Goal: Find specific page/section: Find specific page/section

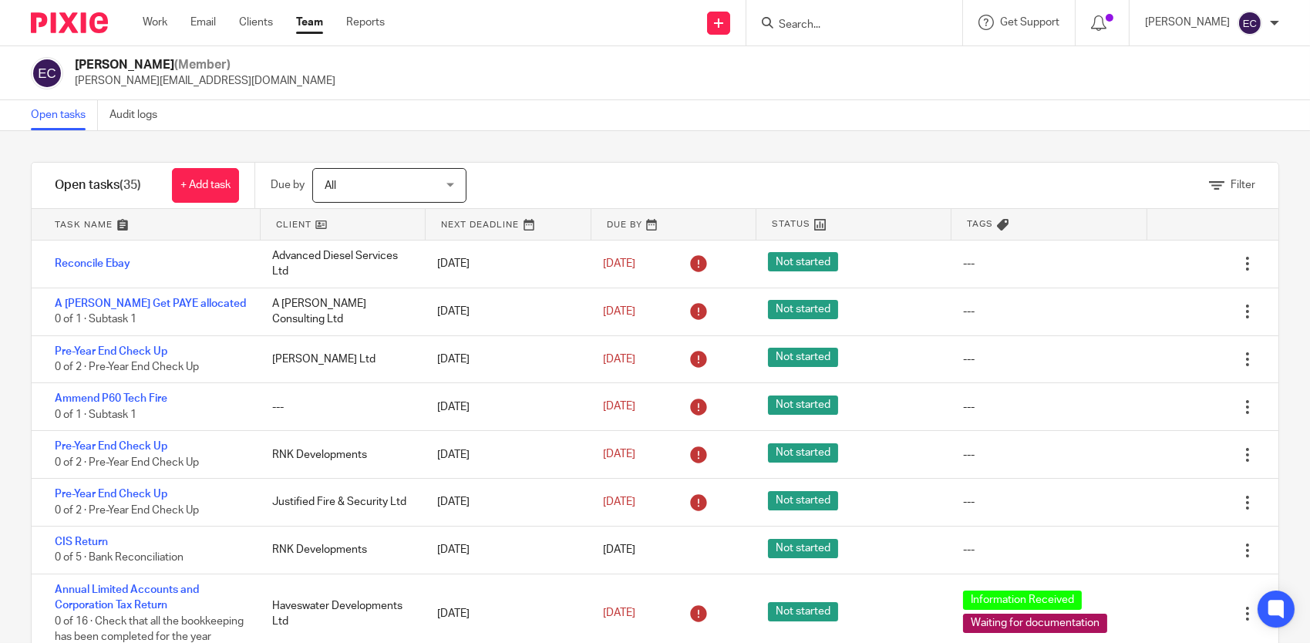
click at [811, 22] on input "Search" at bounding box center [846, 26] width 139 height 14
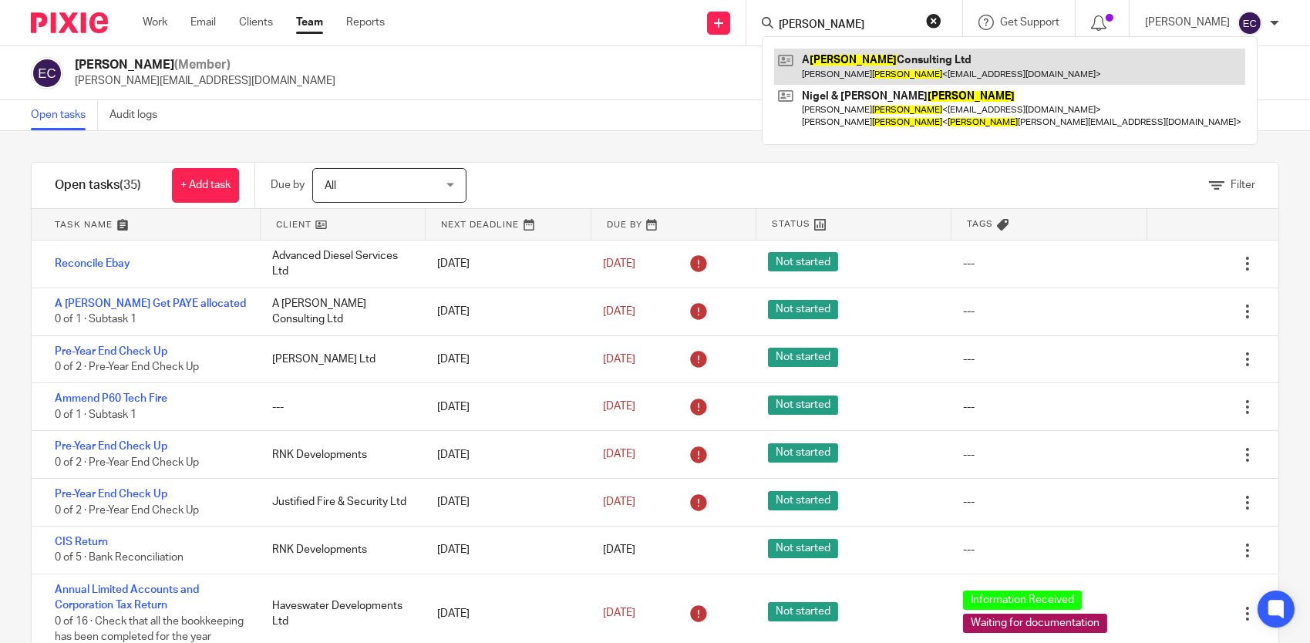
type input "GOODALL"
click at [821, 60] on link at bounding box center [1009, 66] width 471 height 35
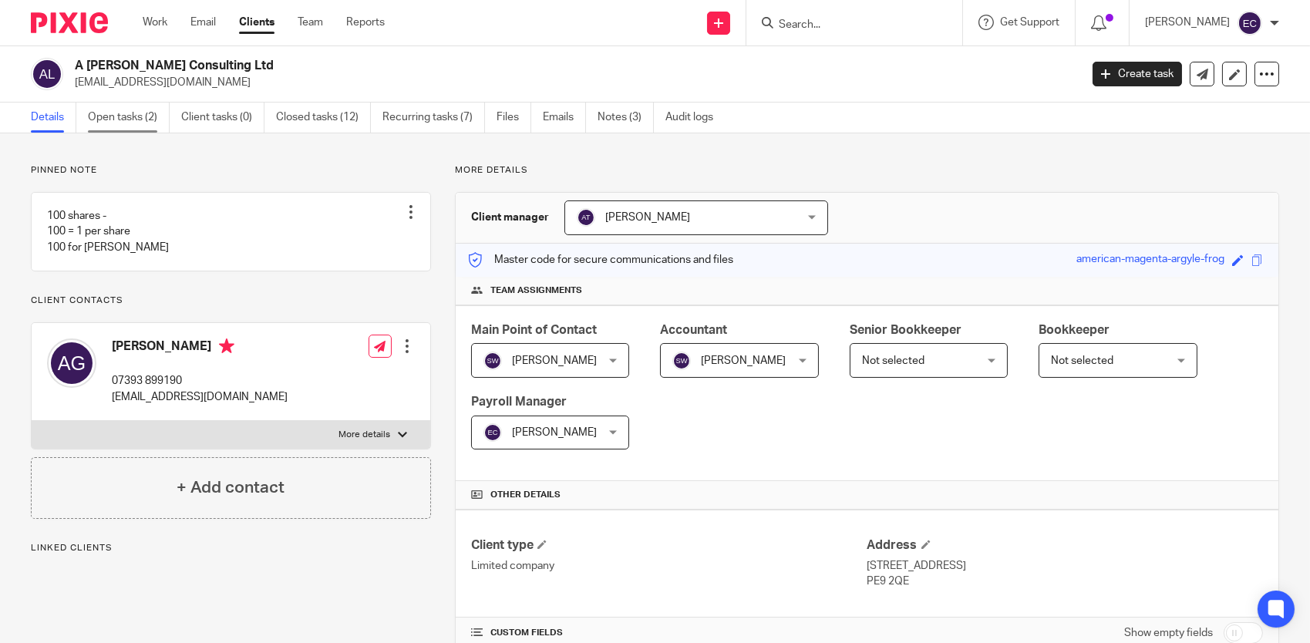
click at [143, 119] on link "Open tasks (2)" at bounding box center [129, 118] width 82 height 30
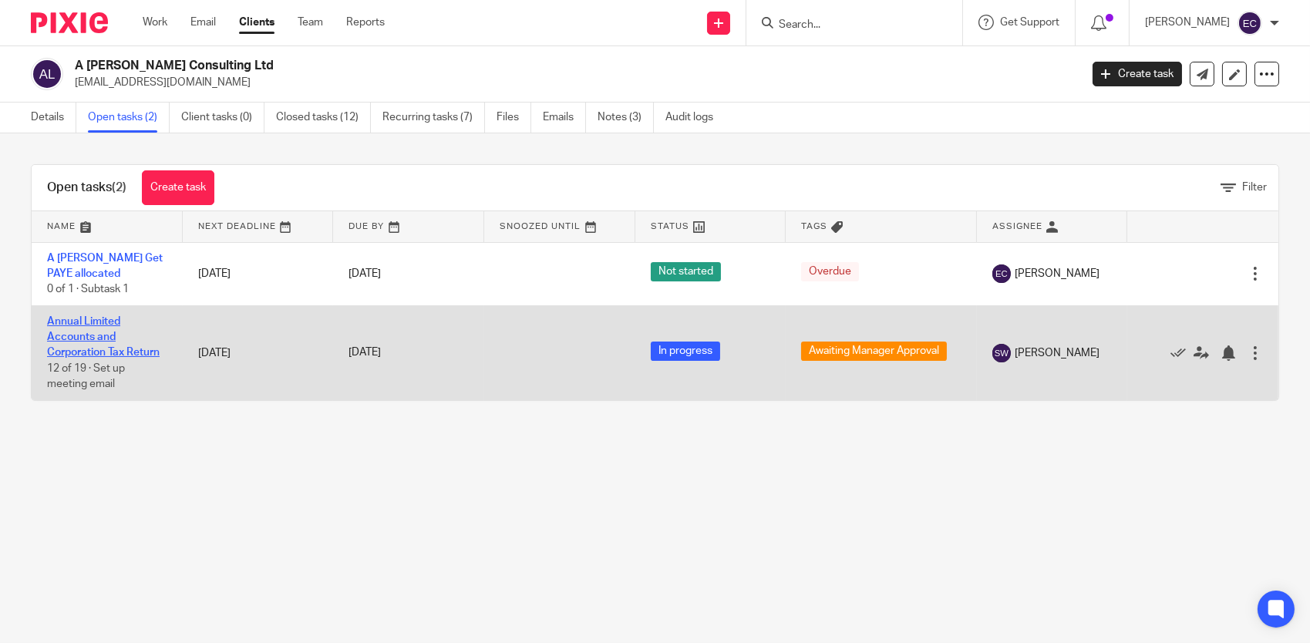
click at [107, 332] on link "Annual Limited Accounts and Corporation Tax Return" at bounding box center [103, 337] width 113 height 42
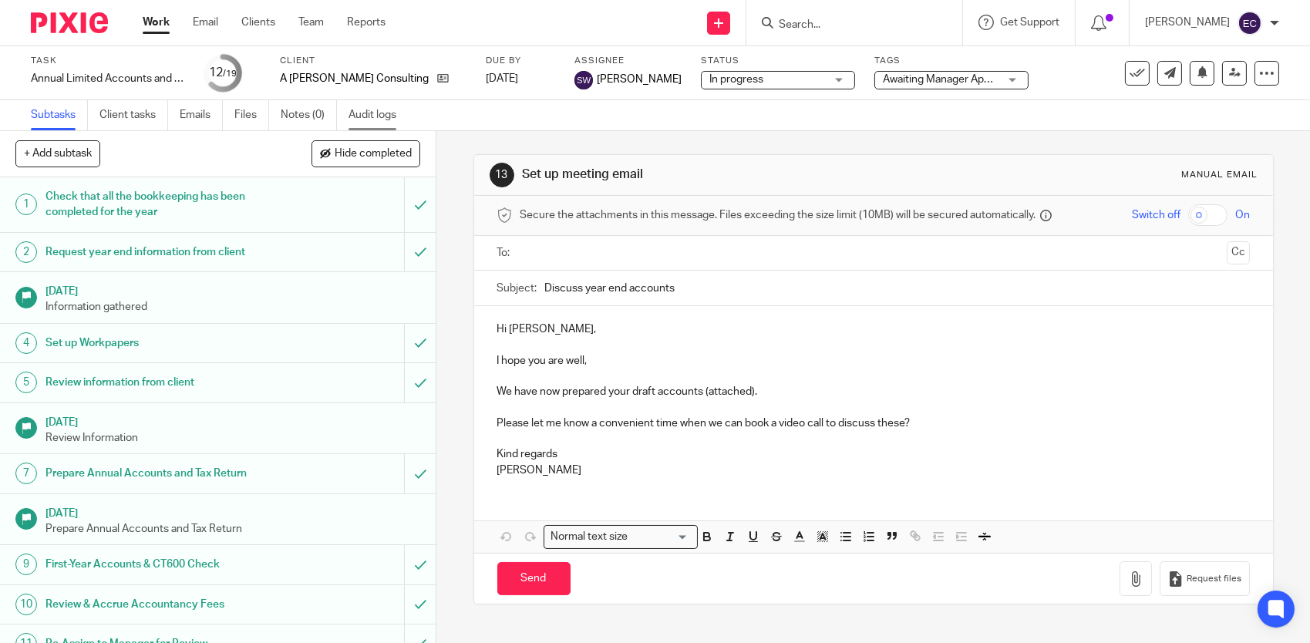
click at [362, 114] on link "Audit logs" at bounding box center [378, 115] width 59 height 30
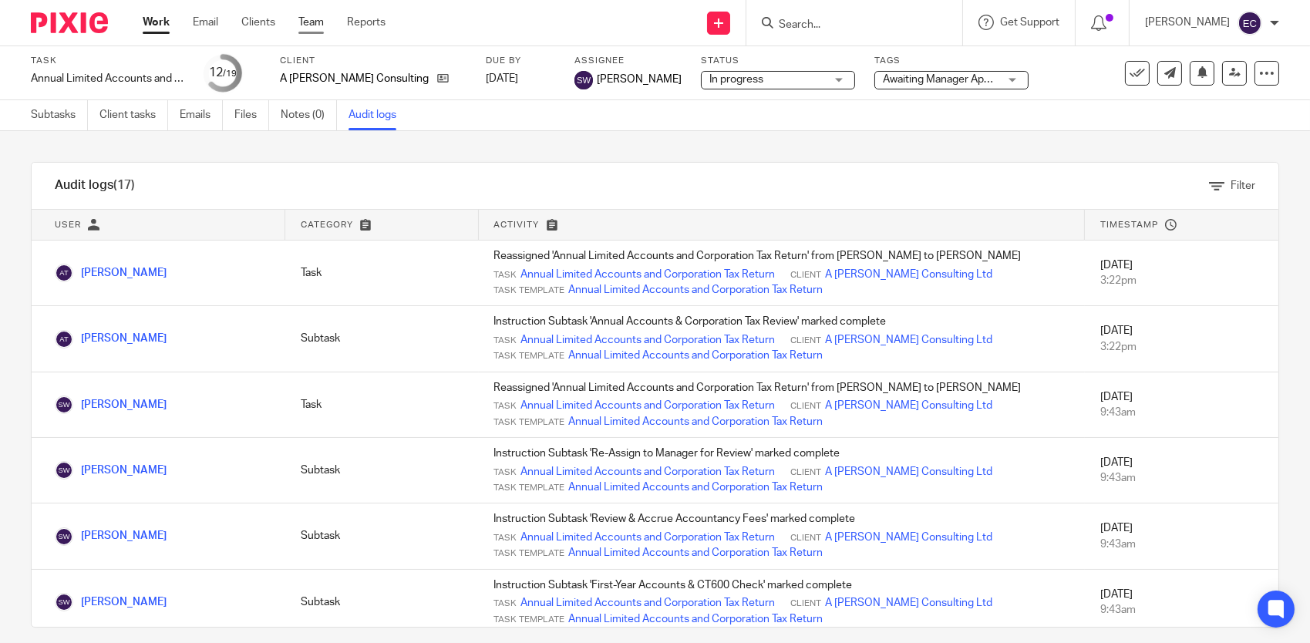
click at [305, 20] on link "Team" at bounding box center [310, 22] width 25 height 15
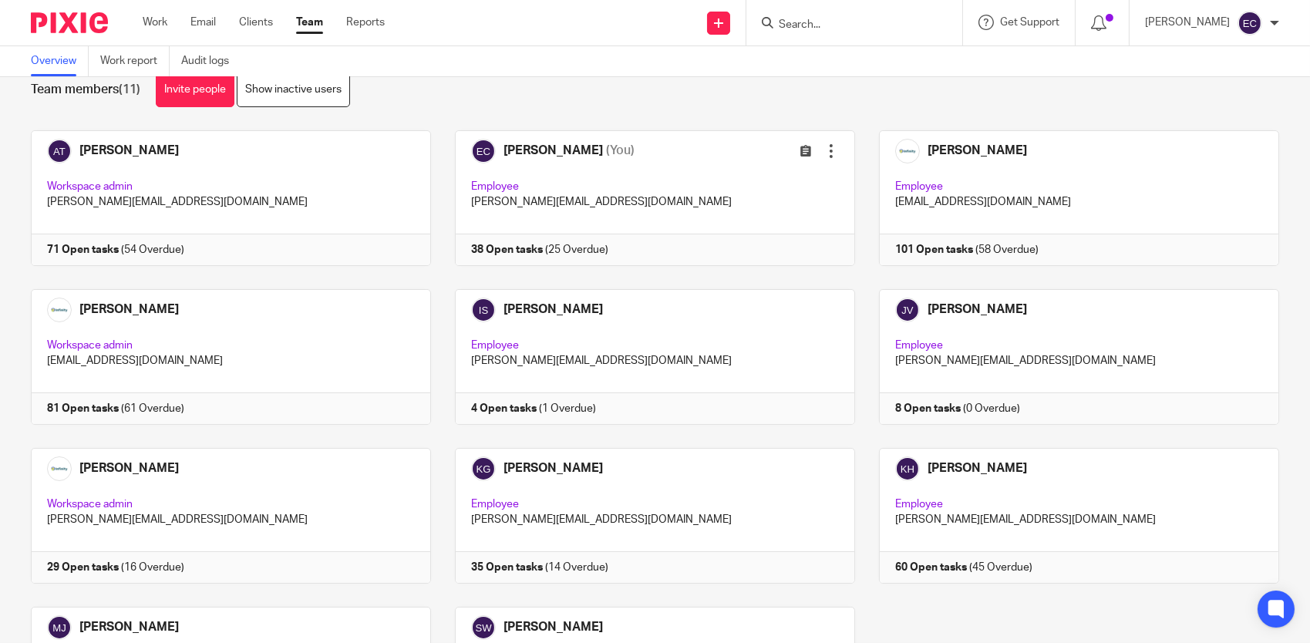
scroll to position [34, 0]
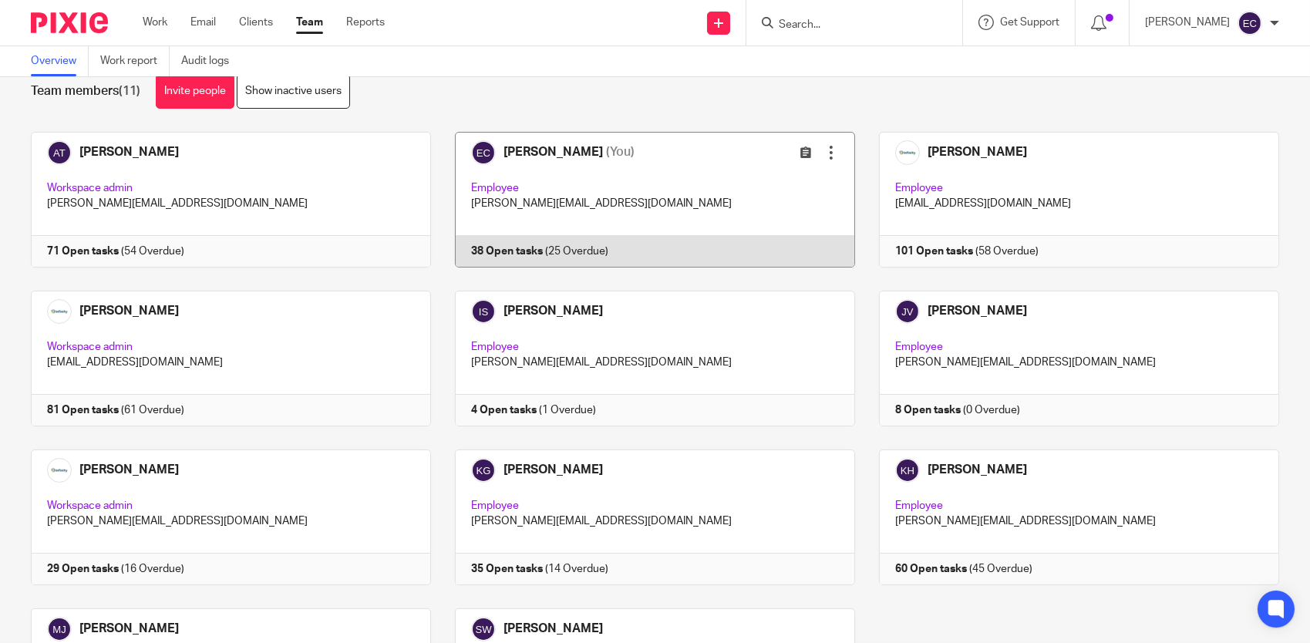
click at [648, 185] on link at bounding box center [643, 200] width 424 height 136
